Goal: Find specific page/section: Find specific page/section

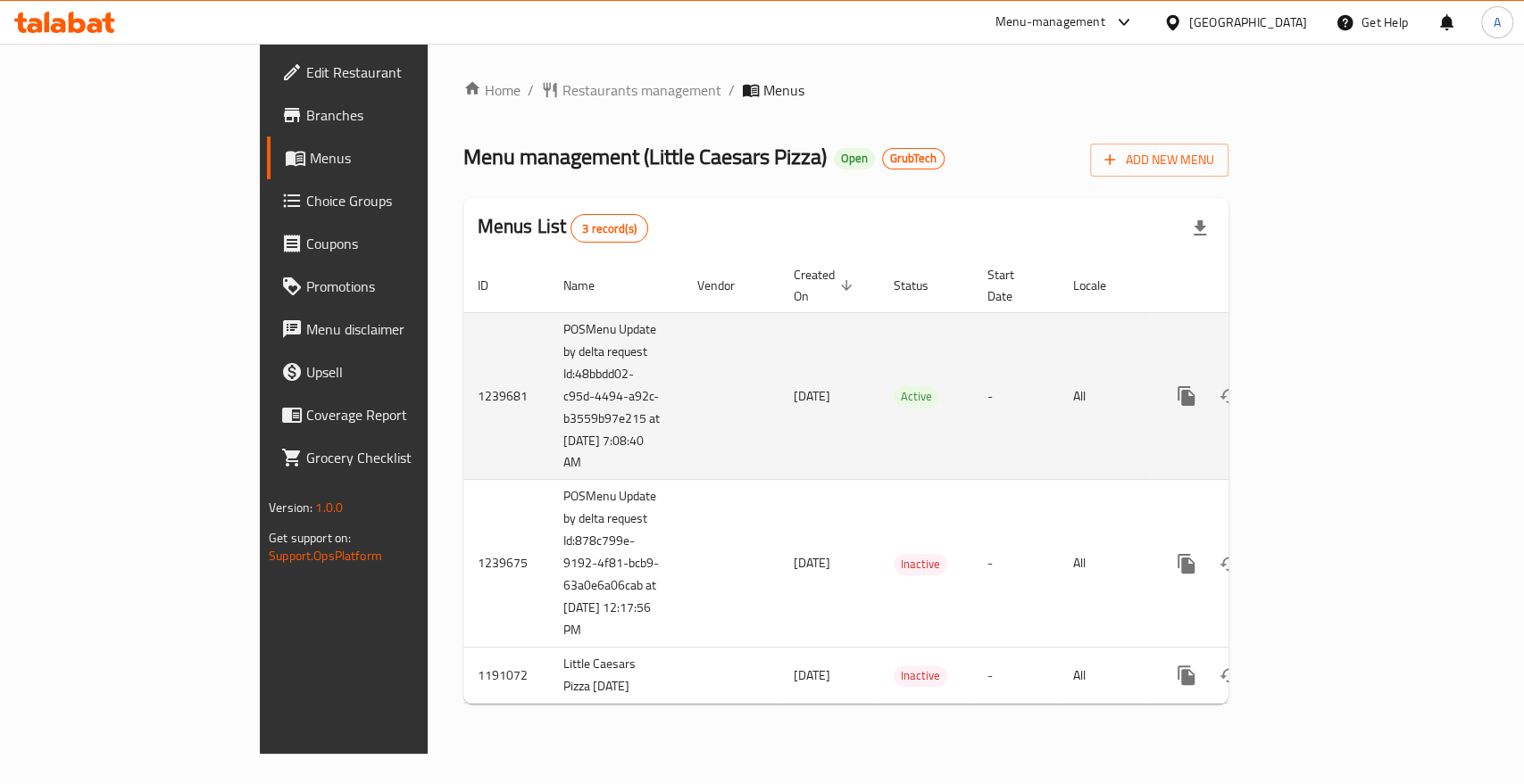
click at [1326, 386] on icon "enhanced table" at bounding box center [1315, 396] width 22 height 22
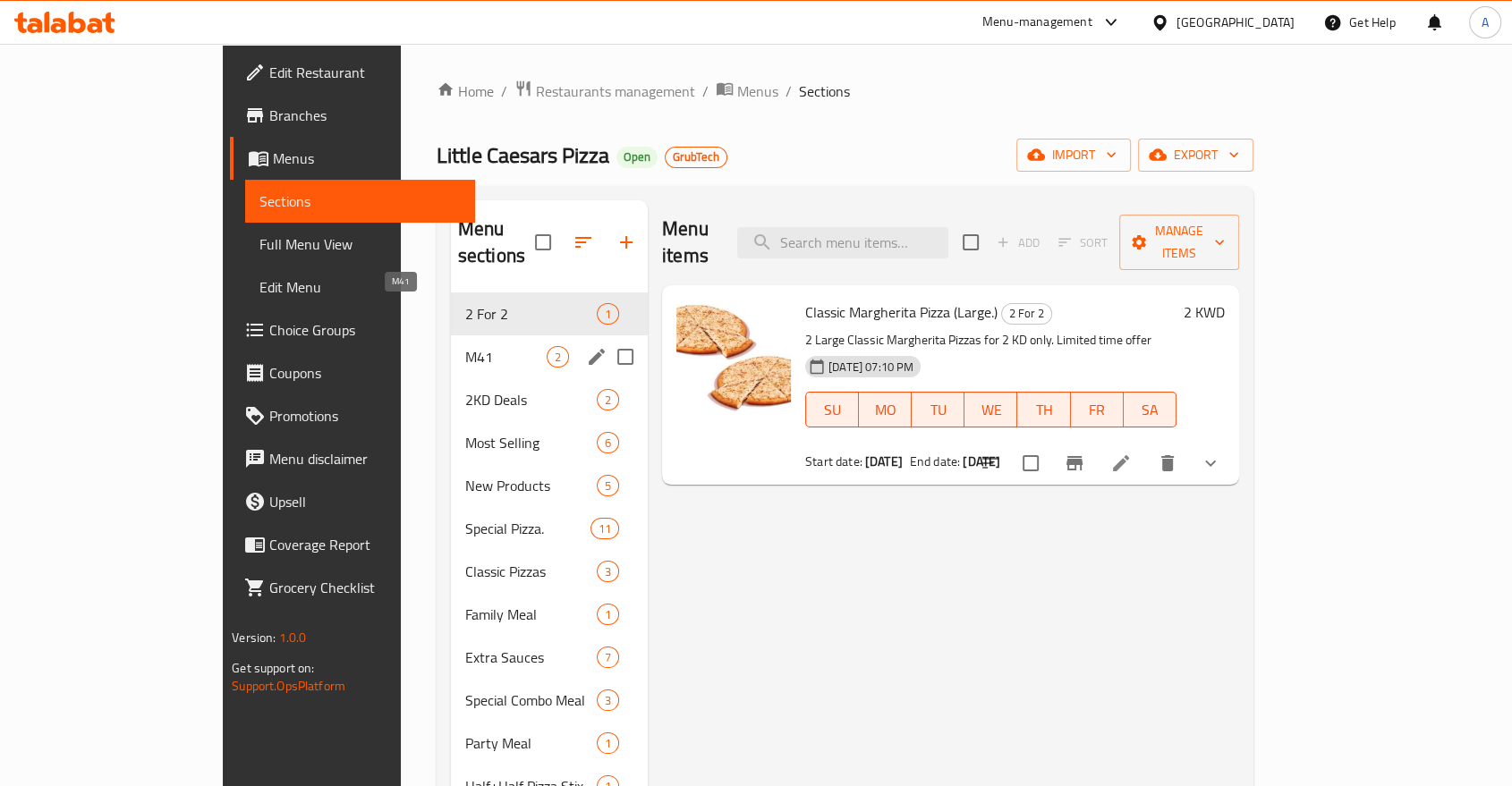
click at [465, 346] on span "M41" at bounding box center [505, 356] width 81 height 22
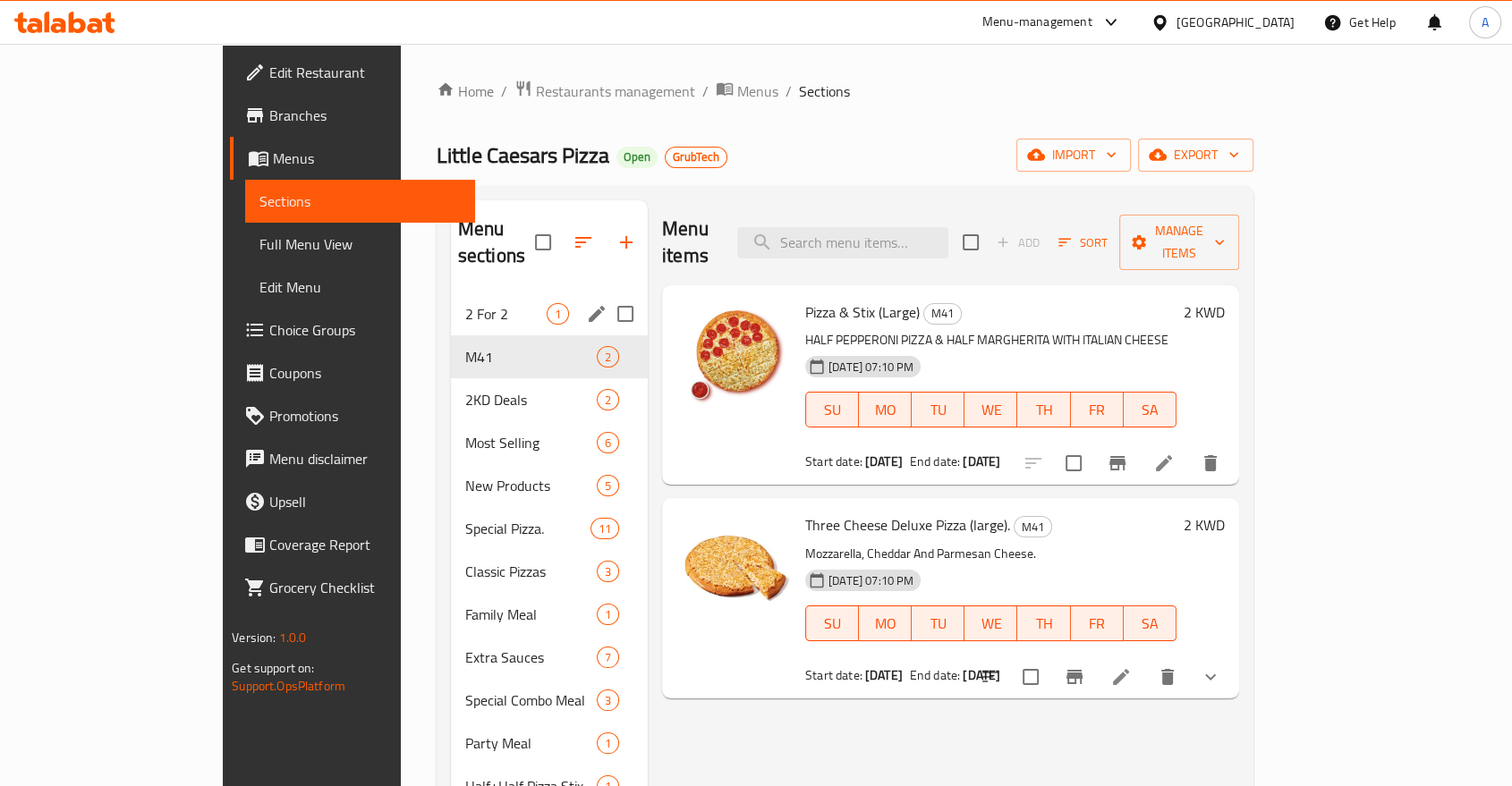
click at [451, 292] on div "2 For 2 1" at bounding box center [549, 313] width 197 height 43
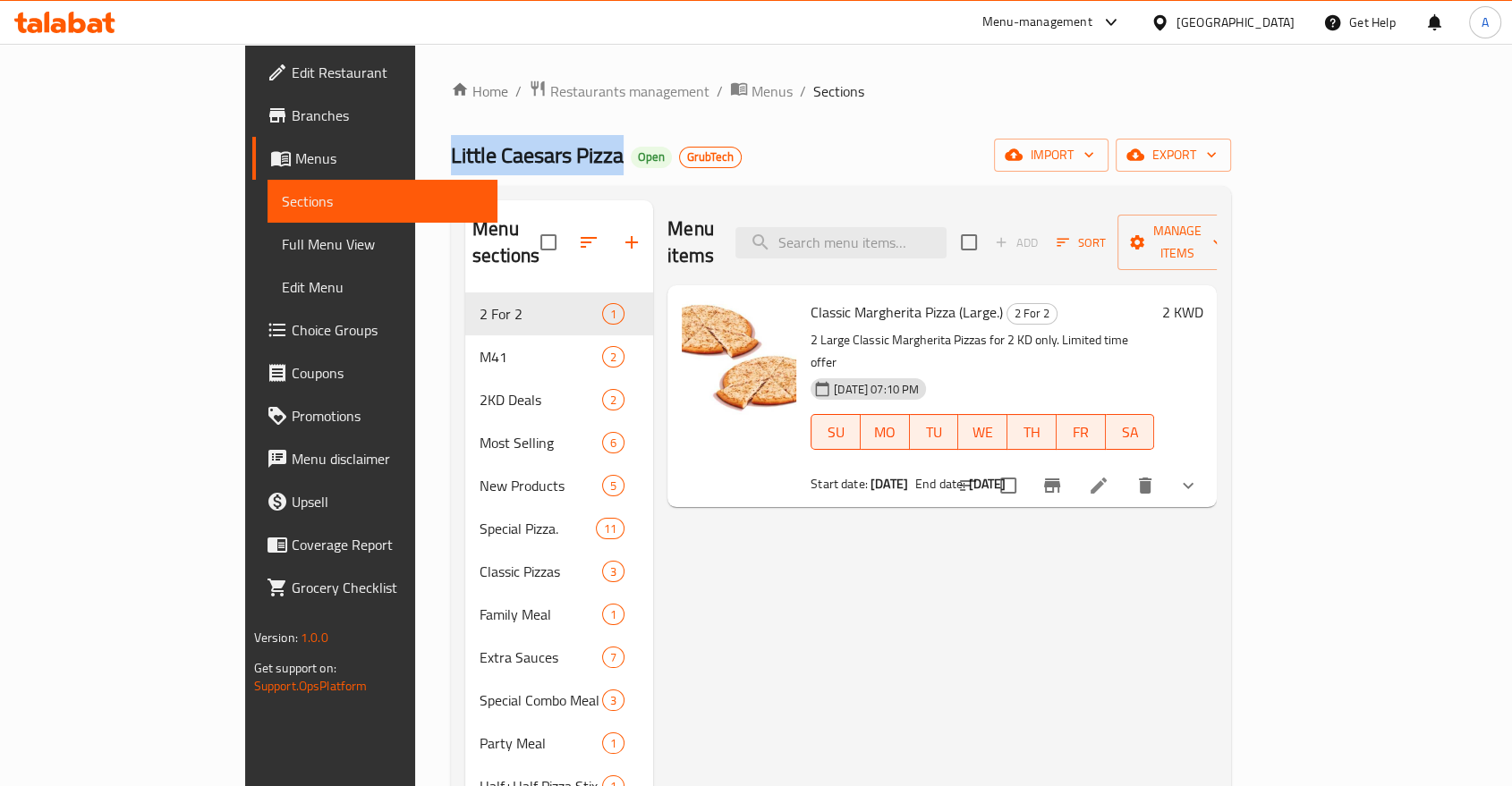
drag, startPoint x: 428, startPoint y: 153, endPoint x: 271, endPoint y: 169, distance: 157.8
click at [415, 169] on div "Home / Restaurants management / Menus / Sections Little Caesars Pizza Open Grub…" at bounding box center [841, 540] width 852 height 993
copy span "Little Caesars Pizza"
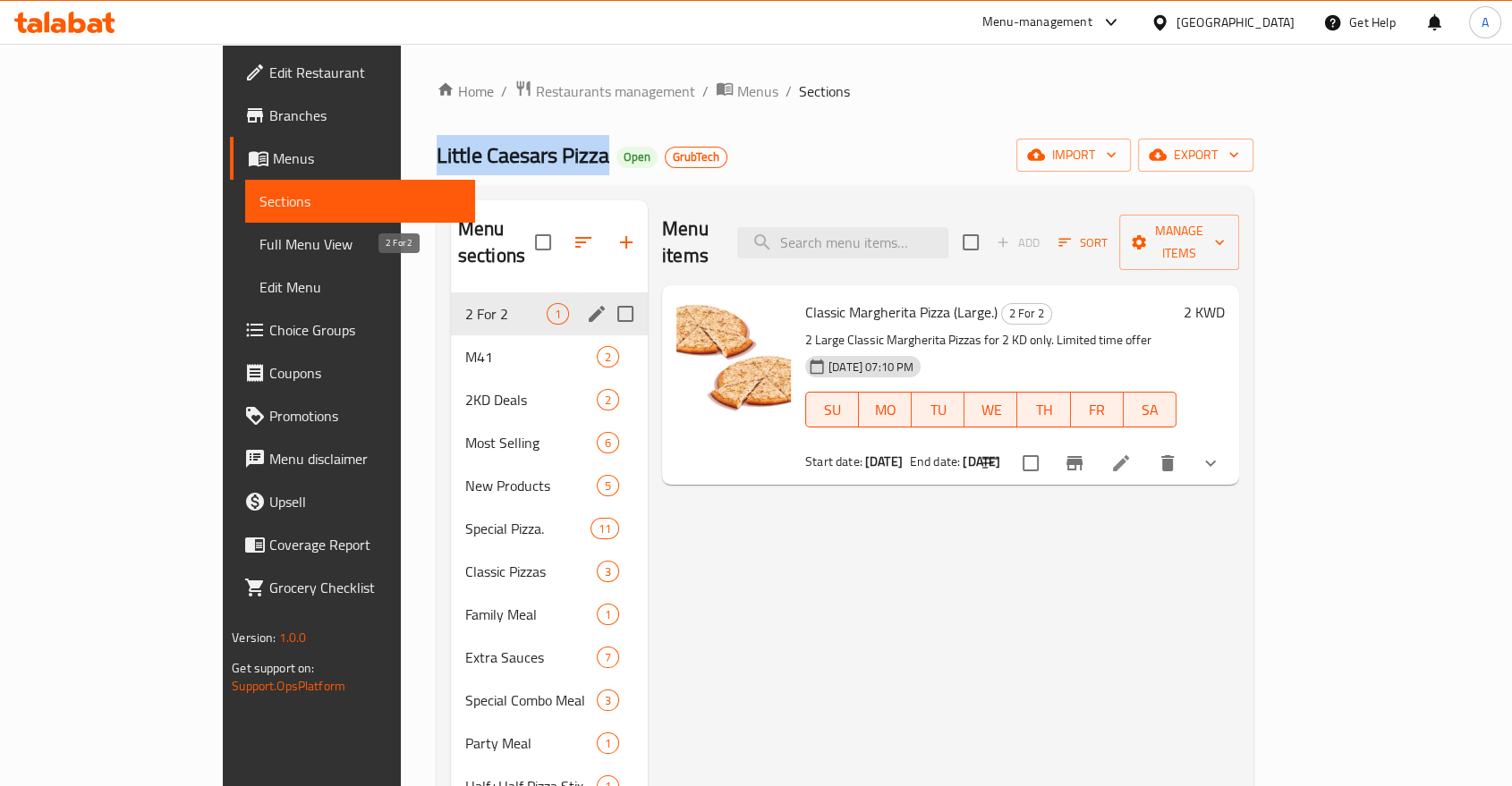
click at [465, 303] on span "2 For 2" at bounding box center [505, 313] width 81 height 22
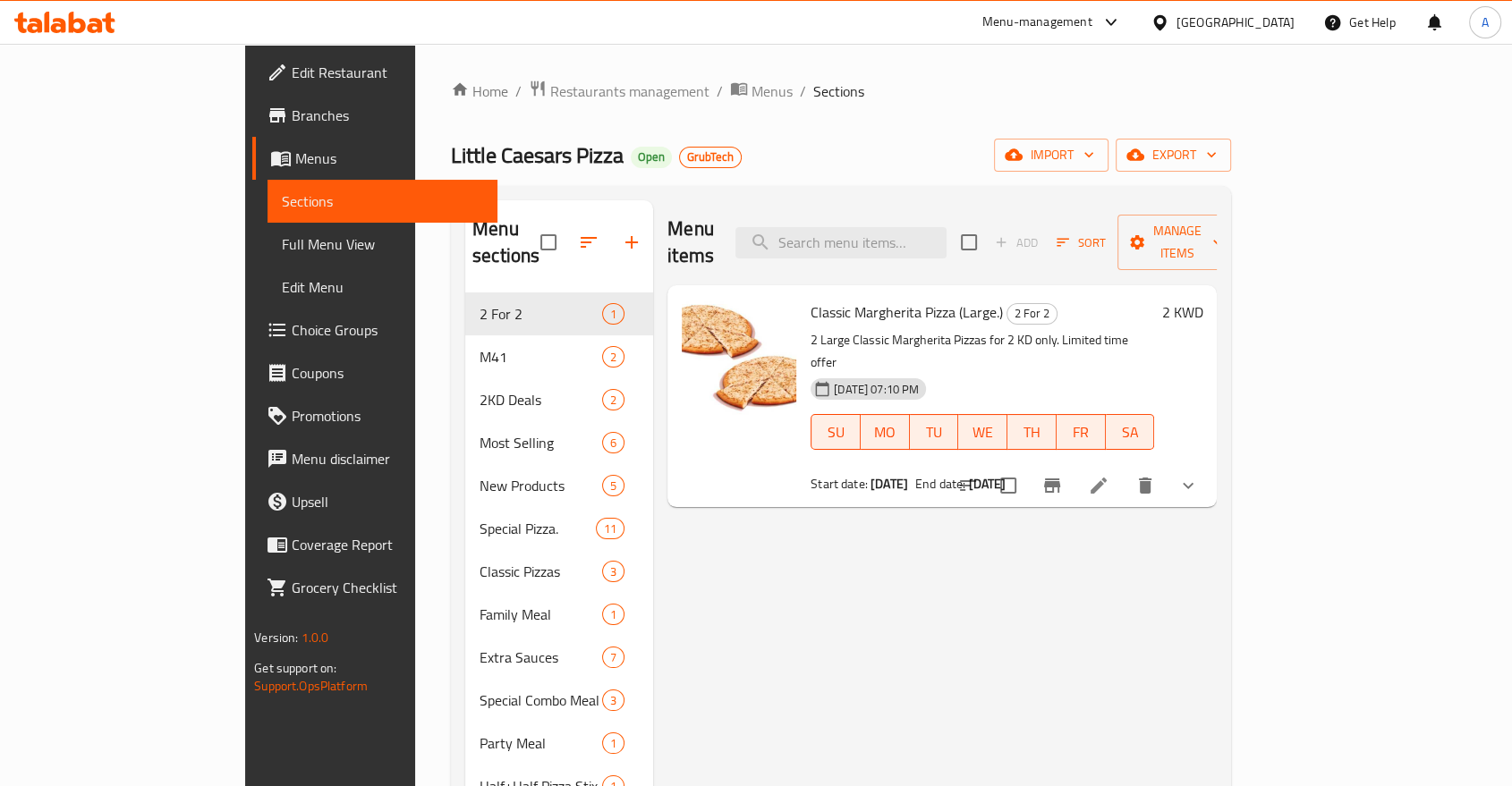
click at [688, 509] on div "Menu items Add Sort Manage items Classic Margherita Pizza (Large.) 2 For 2 2 La…" at bounding box center [936, 593] width 564 height 786
click at [551, 98] on span "Restaurants management" at bounding box center [630, 91] width 159 height 22
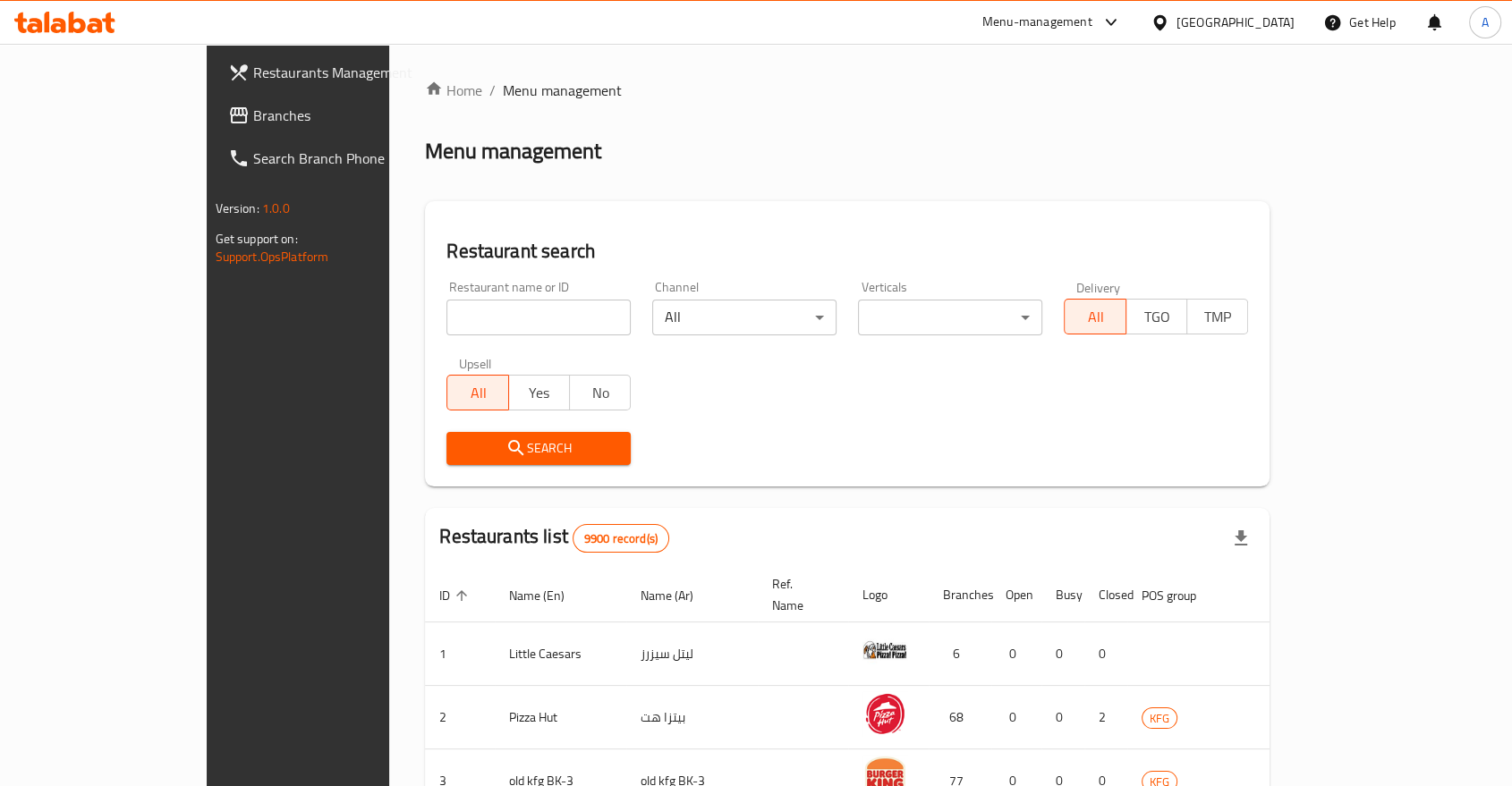
click at [253, 79] on span "Restaurants Management" at bounding box center [349, 72] width 192 height 22
